Goal: Task Accomplishment & Management: Complete application form

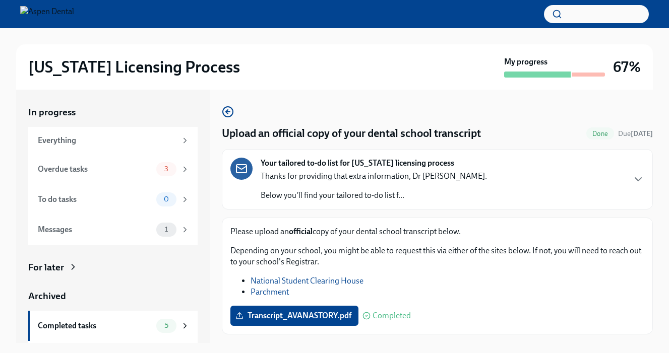
scroll to position [24, 0]
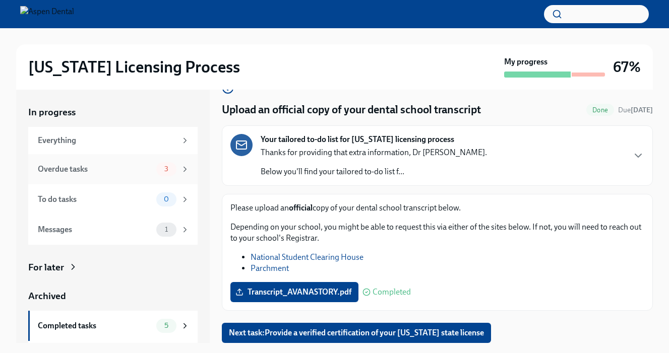
click at [101, 161] on div "Overdue tasks 3" at bounding box center [112, 169] width 169 height 30
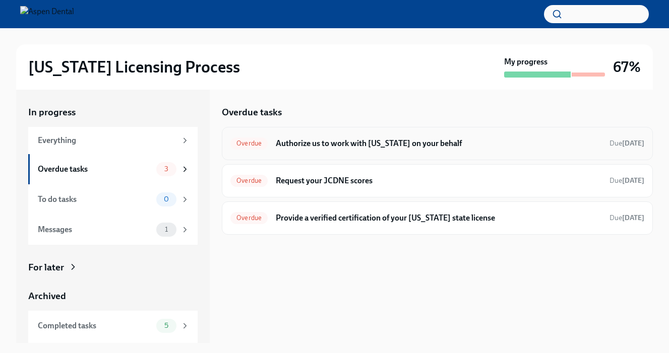
click at [348, 144] on h6 "Authorize us to work with Illinois on your behalf" at bounding box center [439, 143] width 326 height 11
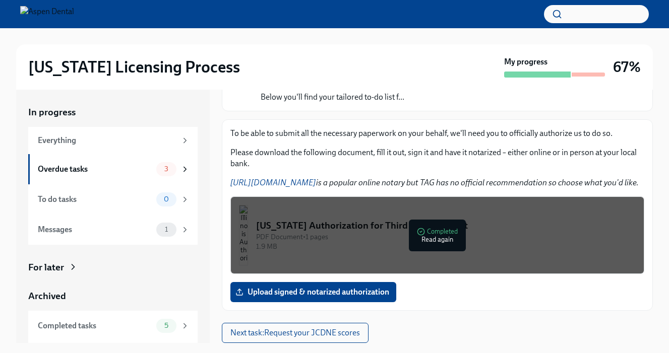
scroll to position [18, 0]
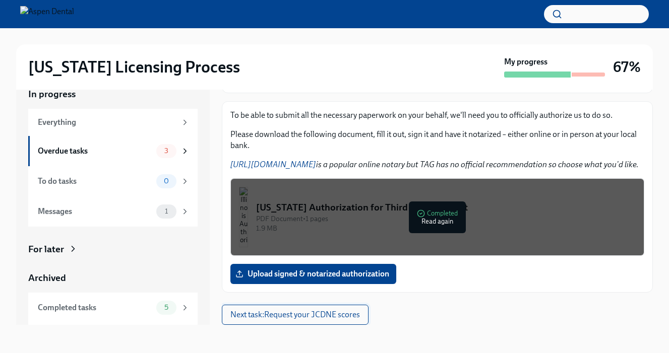
click at [298, 314] on span "Next task : Request your JCDNE scores" at bounding box center [295, 315] width 130 height 10
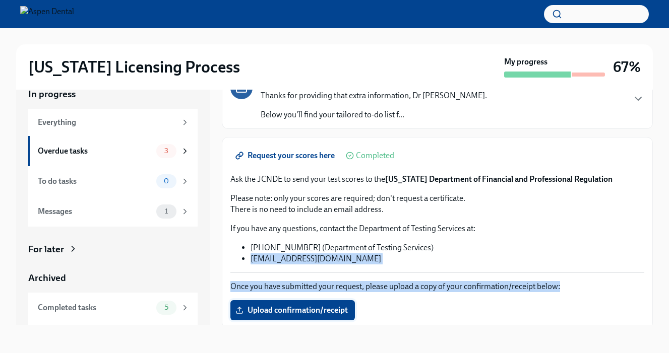
scroll to position [71, 0]
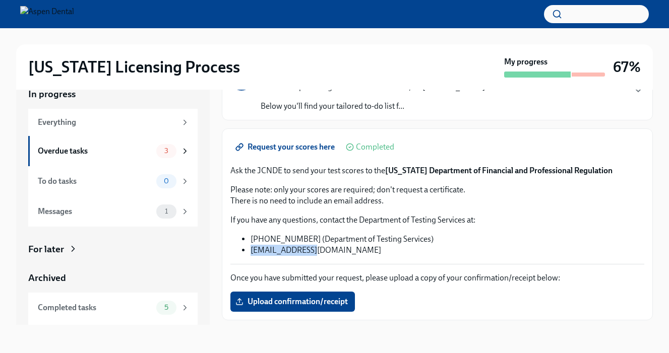
drag, startPoint x: 251, startPoint y: 323, endPoint x: 330, endPoint y: 246, distance: 110.5
click at [330, 246] on li "DENTPIN@ada.org" at bounding box center [448, 250] width 394 height 11
copy li "DENTPIN@ada.org"
click at [319, 217] on p "If you have any questions, contact the Department of Testing Services at:" at bounding box center [437, 220] width 414 height 11
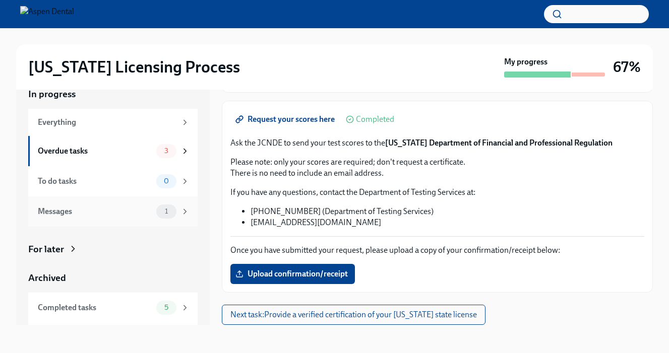
click at [170, 208] on span "1" at bounding box center [166, 212] width 15 height 8
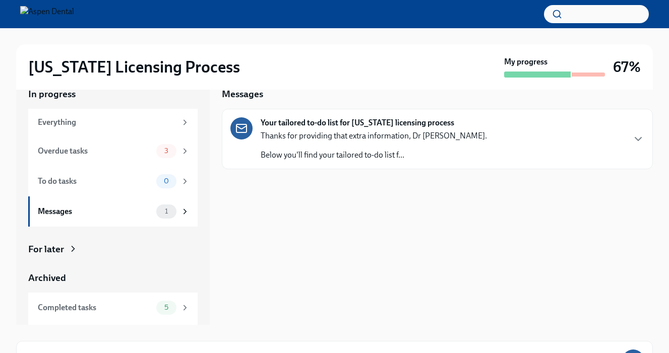
click at [458, 152] on div "Your tailored to-do list for Illinois licensing process Thanks for providing th…" at bounding box center [437, 138] width 414 height 43
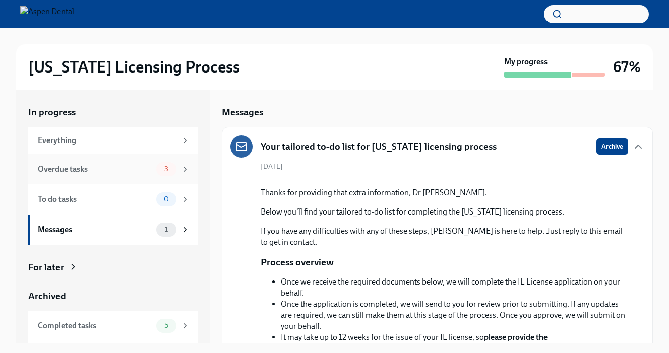
click at [138, 165] on div "Overdue tasks" at bounding box center [95, 169] width 114 height 11
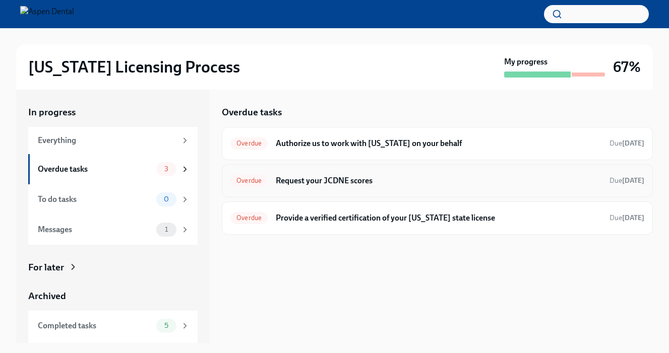
click at [407, 179] on h6 "Request your JCDNE scores" at bounding box center [439, 180] width 326 height 11
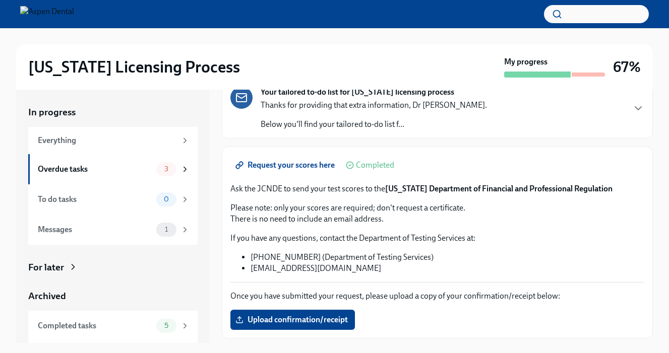
scroll to position [99, 0]
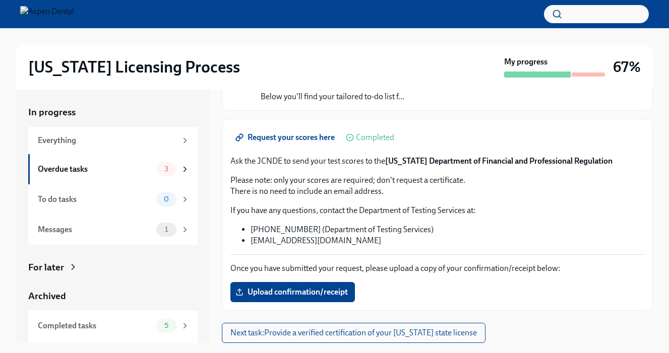
click at [305, 138] on span "Request your scores here" at bounding box center [285, 138] width 97 height 10
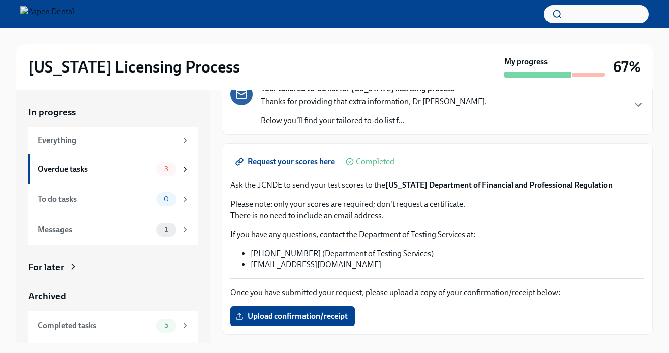
scroll to position [76, 0]
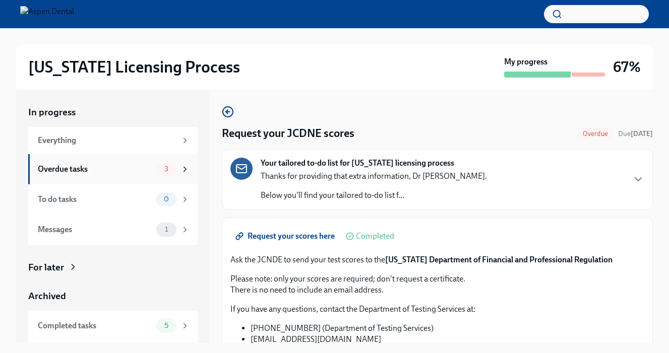
click at [172, 173] on div "3" at bounding box center [166, 169] width 20 height 14
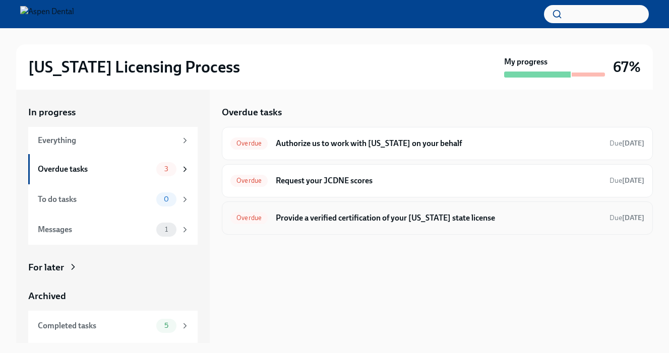
click at [368, 210] on div "Overdue Provide a verified certification of your North Carolina state license D…" at bounding box center [437, 218] width 414 height 16
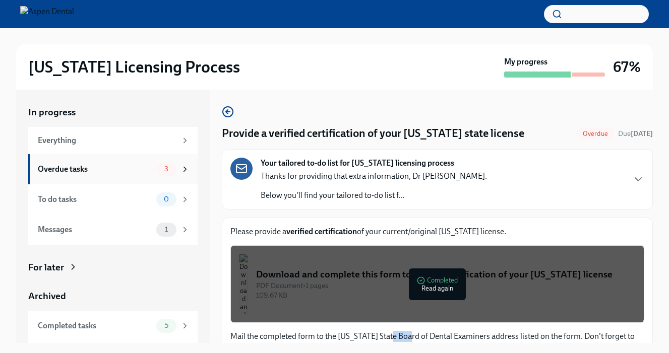
click at [96, 172] on div "Overdue tasks" at bounding box center [95, 169] width 114 height 11
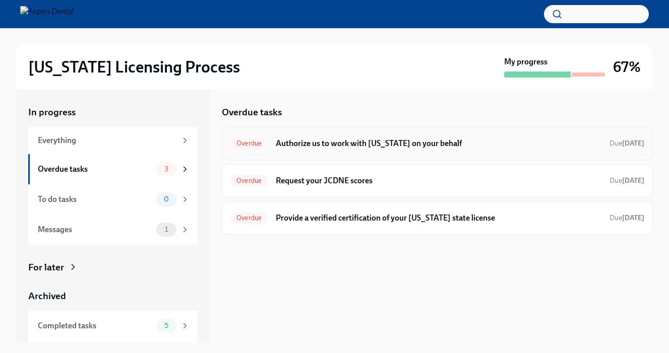
click at [406, 137] on div "Overdue Authorize us to work with Illinois on your behalf Due Apr 24th" at bounding box center [437, 144] width 414 height 16
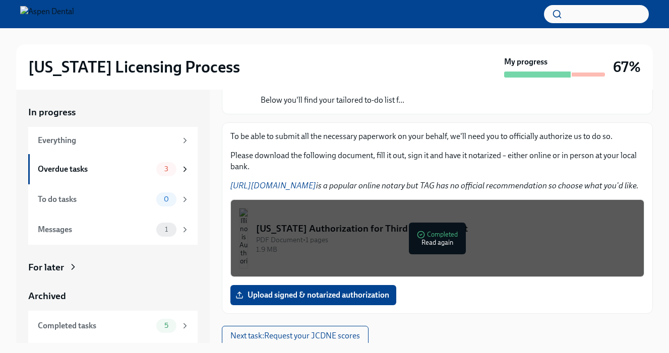
scroll to position [98, 0]
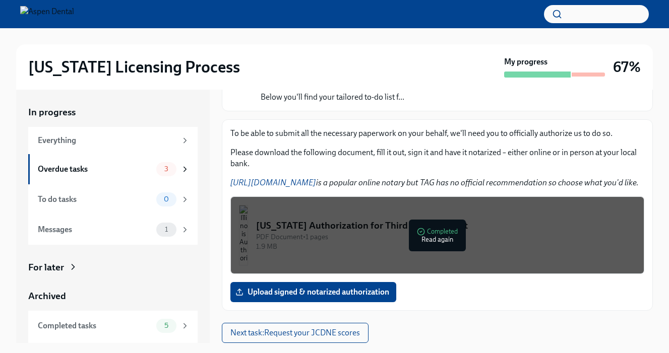
click at [301, 179] on link "https://www.notarize.com/" at bounding box center [273, 183] width 86 height 10
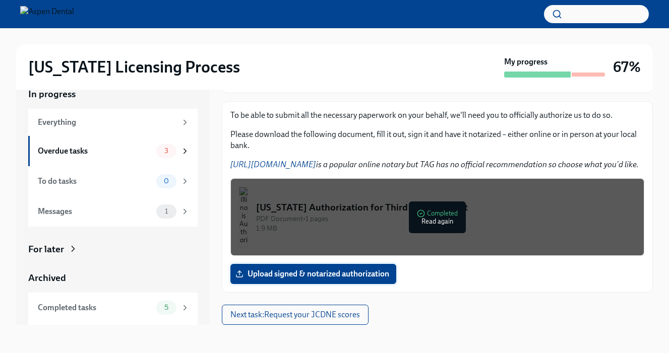
click at [315, 273] on span "Upload signed & notarized authorization" at bounding box center [313, 274] width 152 height 10
click at [0, 0] on input "Upload signed & notarized authorization" at bounding box center [0, 0] width 0 height 0
click at [282, 271] on span "Upload signed & notarized authorization" at bounding box center [313, 274] width 152 height 10
click at [0, 0] on input "Upload signed & notarized authorization" at bounding box center [0, 0] width 0 height 0
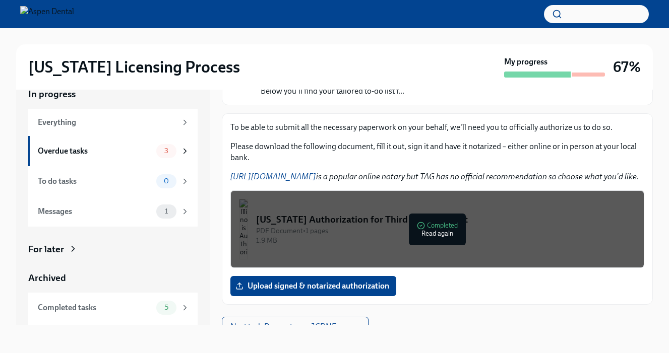
scroll to position [87, 0]
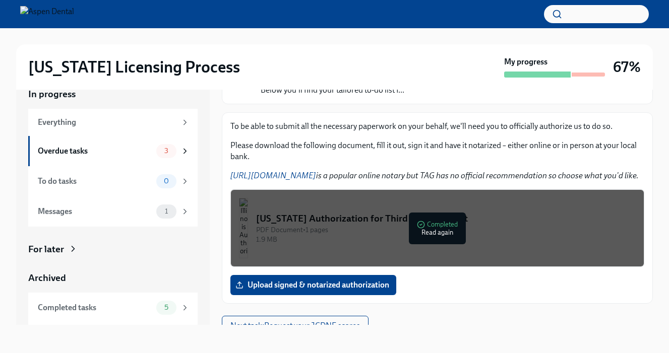
click at [296, 176] on link "https://www.notarize.com/" at bounding box center [273, 176] width 86 height 10
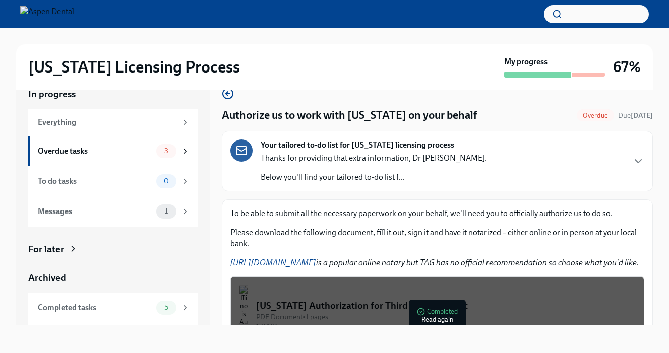
scroll to position [0, 0]
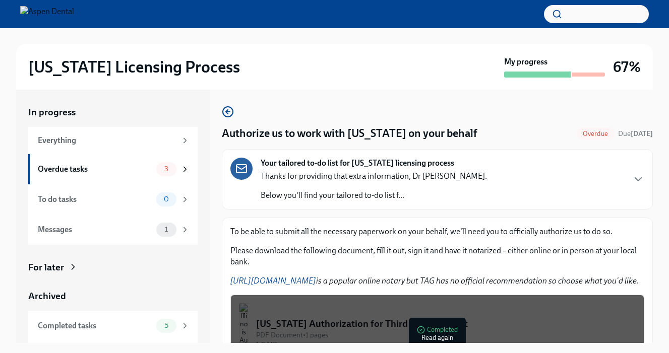
click at [486, 182] on div "Your tailored to-do list for Illinois licensing process Thanks for providing th…" at bounding box center [437, 179] width 414 height 43
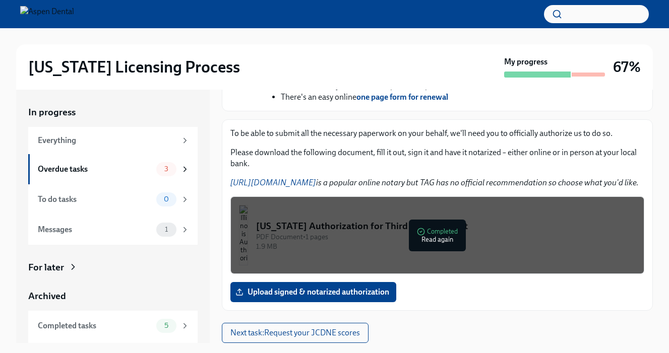
scroll to position [470, 0]
click at [330, 224] on div "Illinois Authorization for Third Party Contact" at bounding box center [446, 226] width 380 height 13
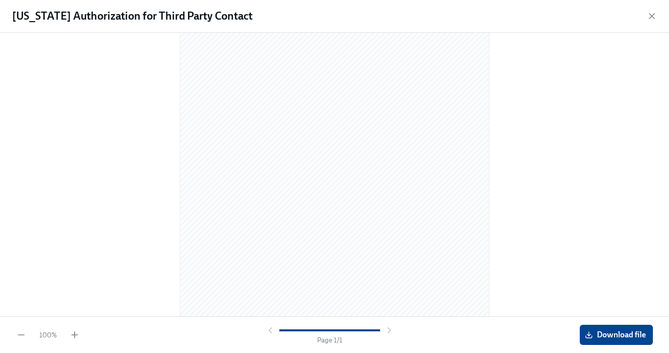
scroll to position [133, 0]
click at [601, 332] on span "Download file" at bounding box center [616, 335] width 59 height 10
click at [654, 17] on icon "button" at bounding box center [652, 16] width 10 height 10
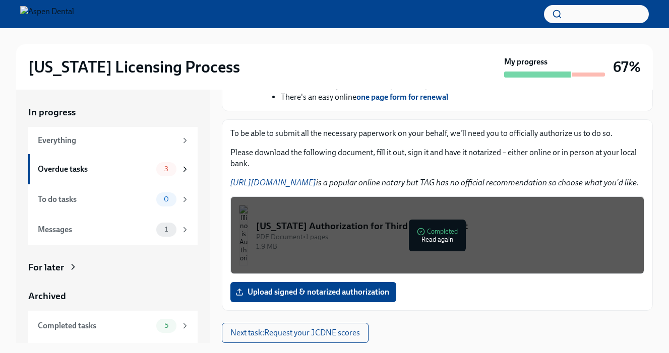
scroll to position [18, 0]
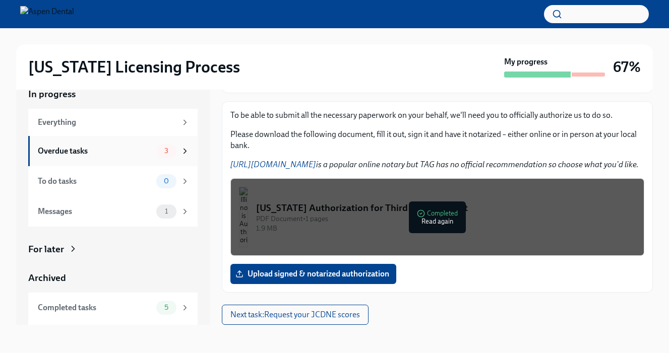
click at [76, 148] on div "Overdue tasks" at bounding box center [95, 151] width 114 height 11
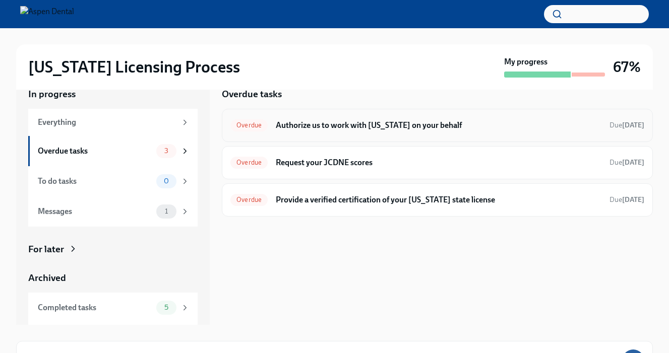
click at [459, 126] on h6 "Authorize us to work with Illinois on your behalf" at bounding box center [439, 125] width 326 height 11
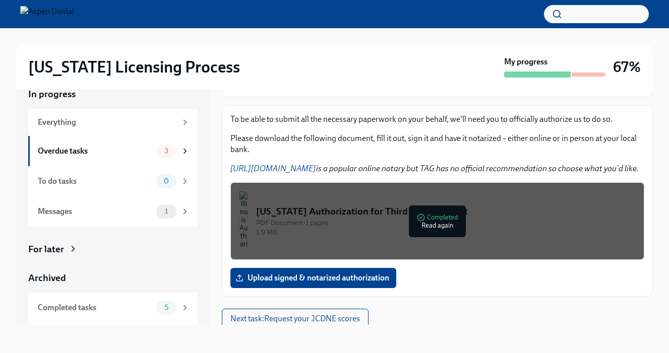
scroll to position [98, 0]
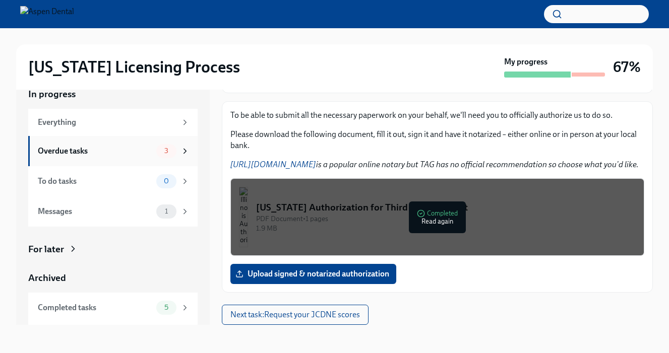
click at [135, 139] on div "Overdue tasks 3" at bounding box center [112, 151] width 169 height 30
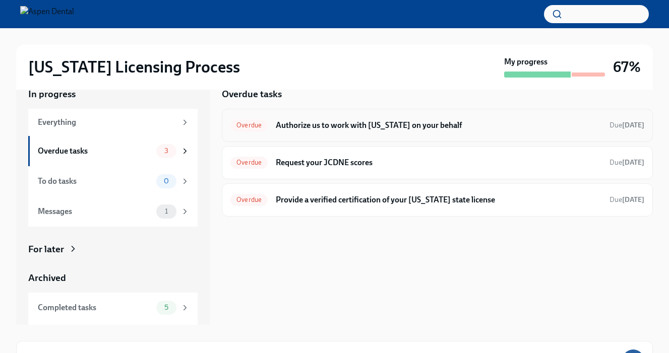
click at [450, 116] on div "Overdue Authorize us to work with Illinois on your behalf Due Apr 24th" at bounding box center [437, 125] width 431 height 33
click at [450, 118] on div "Overdue Authorize us to work with Illinois on your behalf Due Apr 24th" at bounding box center [437, 125] width 414 height 16
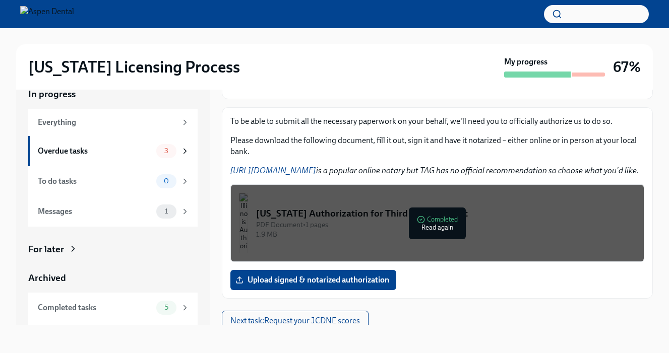
scroll to position [98, 0]
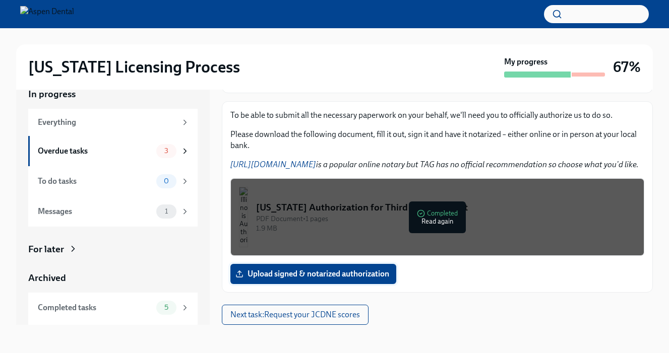
click at [340, 272] on span "Upload signed & notarized authorization" at bounding box center [313, 274] width 152 height 10
click at [0, 0] on input "Upload signed & notarized authorization" at bounding box center [0, 0] width 0 height 0
click at [164, 155] on div "3" at bounding box center [166, 151] width 20 height 14
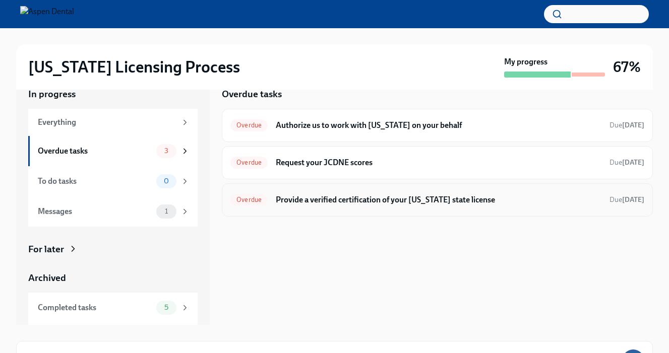
click at [438, 205] on h6 "Provide a verified certification of your North Carolina state license" at bounding box center [439, 200] width 326 height 11
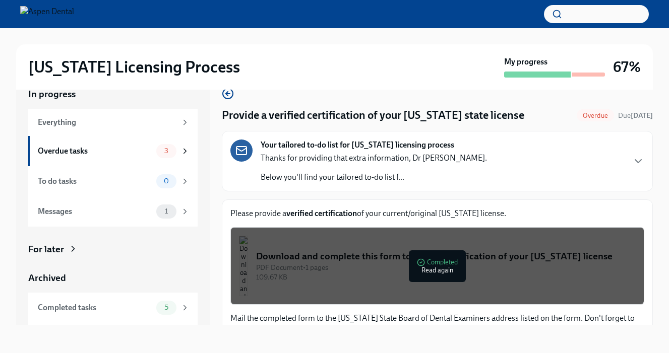
scroll to position [152, 0]
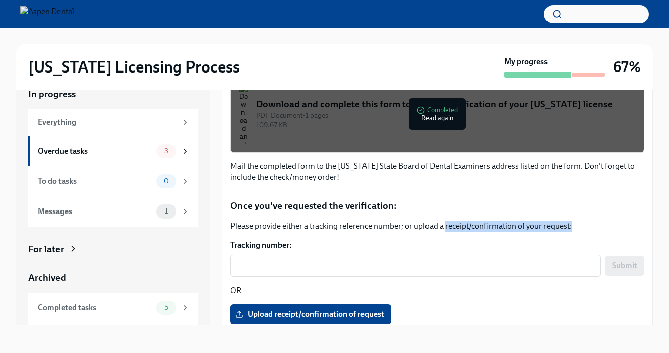
drag, startPoint x: 445, startPoint y: 227, endPoint x: 591, endPoint y: 225, distance: 146.2
click at [591, 225] on p "Please provide either a tracking reference number; or upload a receipt/confirma…" at bounding box center [437, 226] width 414 height 11
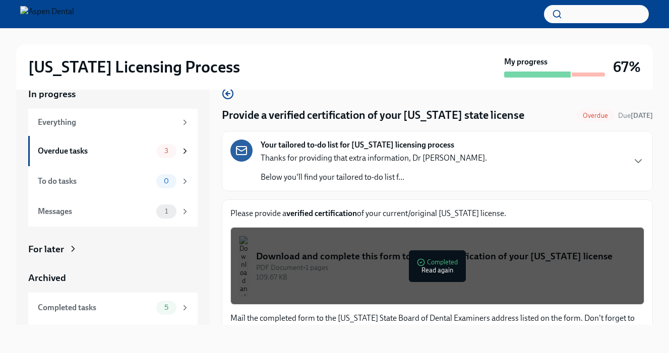
click at [629, 162] on div "Your tailored to-do list for Illinois licensing process Thanks for providing th…" at bounding box center [437, 161] width 414 height 43
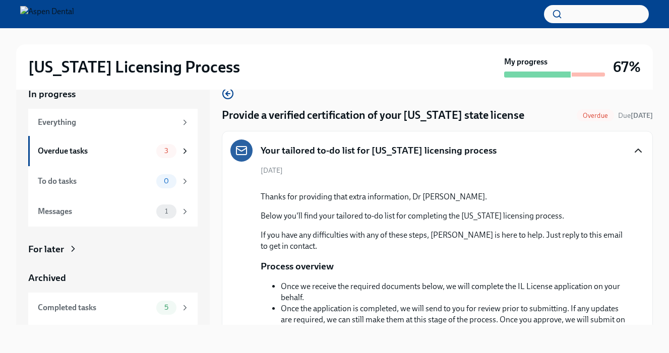
click at [635, 151] on icon "button" at bounding box center [638, 151] width 12 height 12
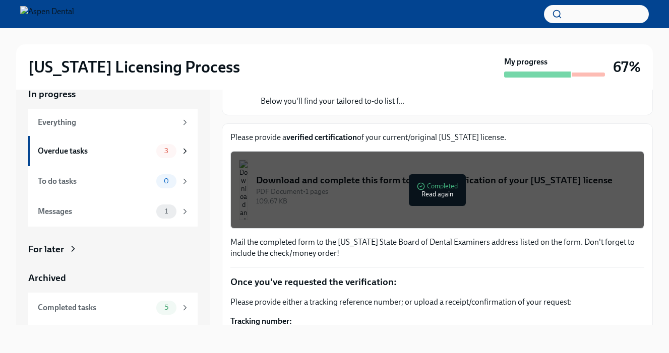
scroll to position [160, 0]
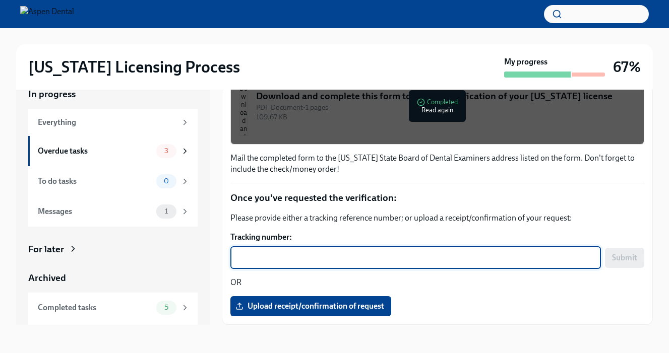
click at [382, 260] on textarea "Tracking number:" at bounding box center [415, 258] width 358 height 12
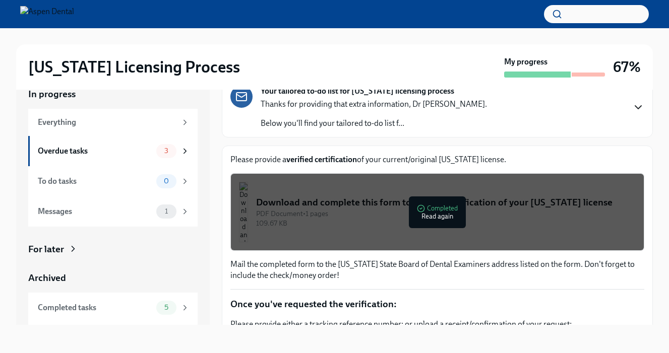
scroll to position [52, 0]
